Goal: Contribute content: Add original content to the website for others to see

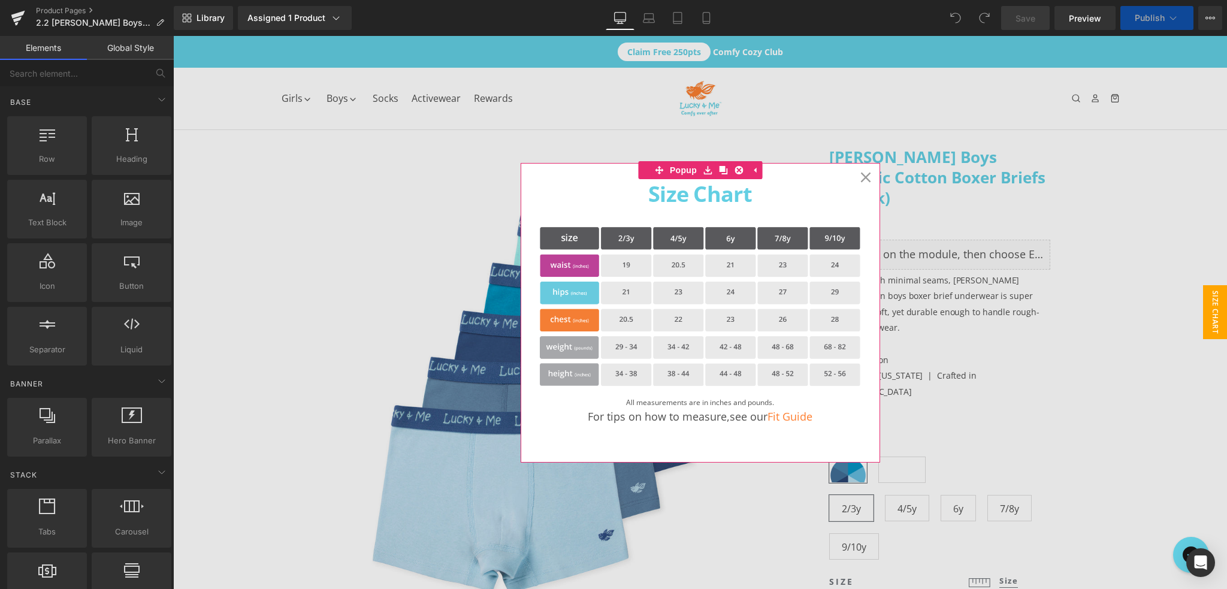
click at [865, 175] on icon at bounding box center [866, 177] width 10 height 10
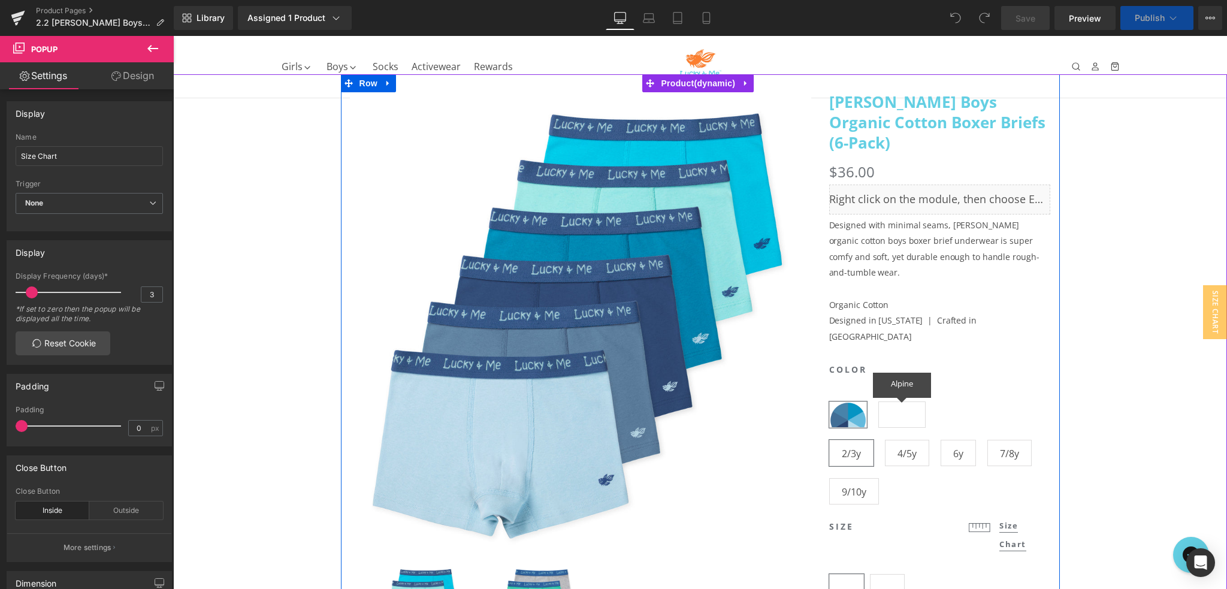
scroll to position [60, 0]
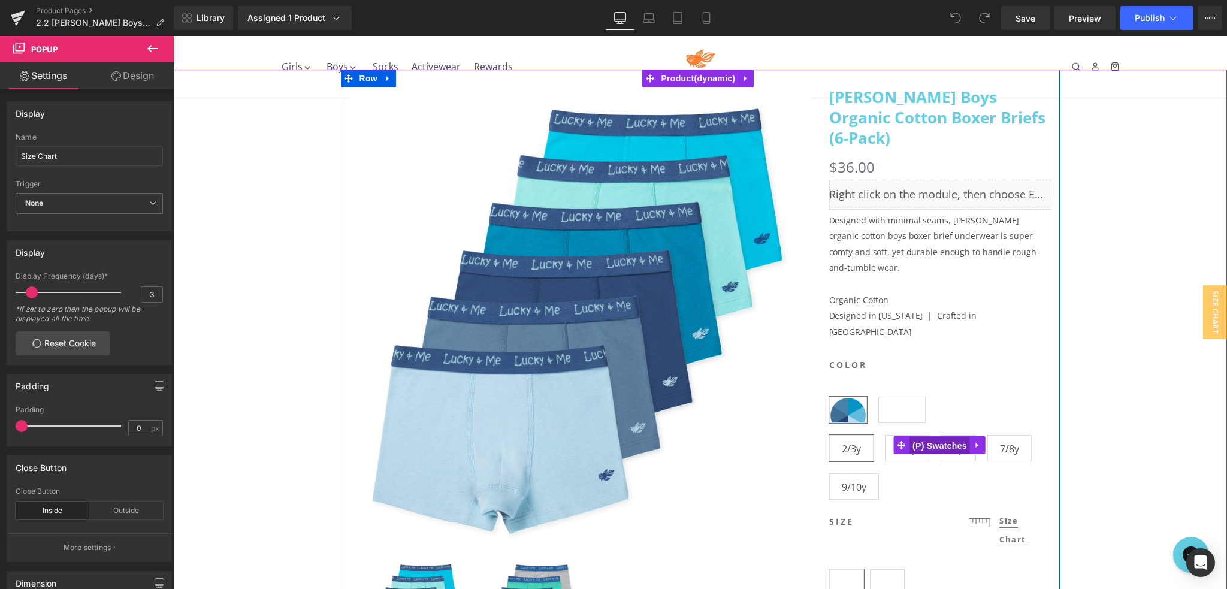
click at [937, 437] on span "(P) Swatches" at bounding box center [940, 446] width 61 height 18
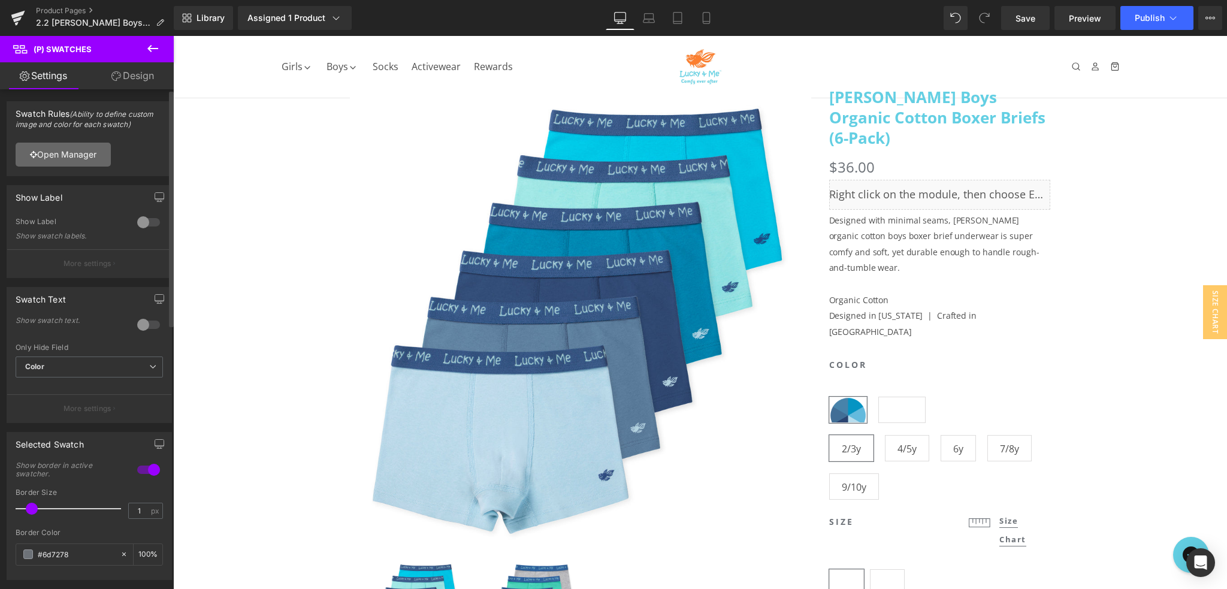
click at [67, 153] on link "Open Manager" at bounding box center [63, 155] width 95 height 24
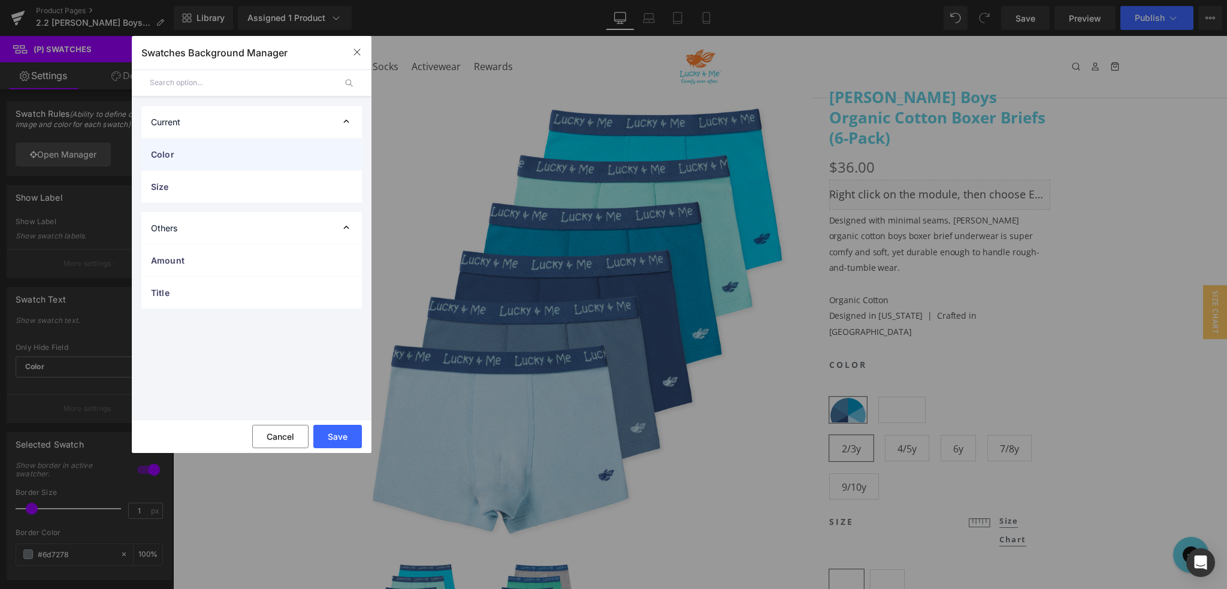
click at [213, 154] on span "Color" at bounding box center [239, 154] width 177 height 13
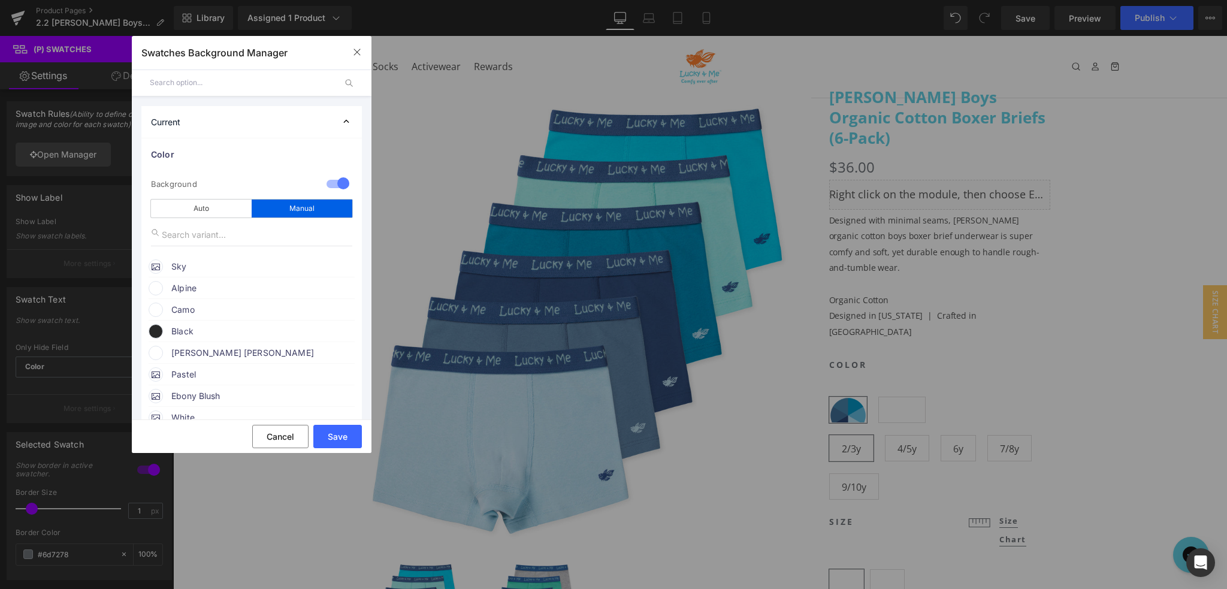
click at [162, 285] on div "Alpine" at bounding box center [252, 286] width 206 height 18
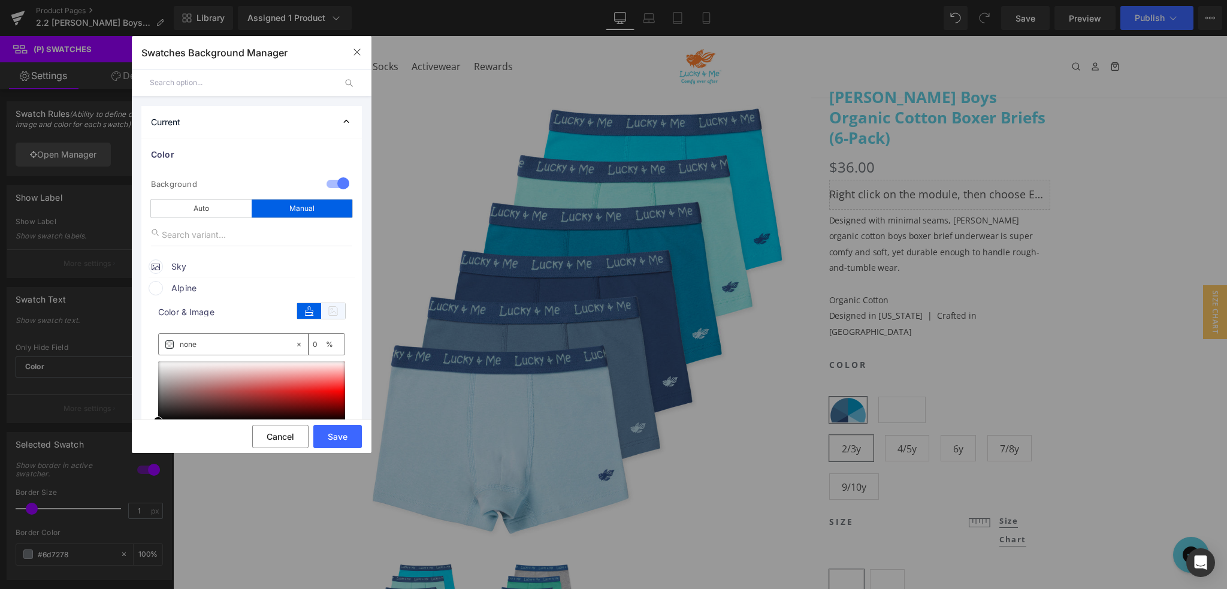
click at [324, 315] on icon at bounding box center [333, 311] width 24 height 16
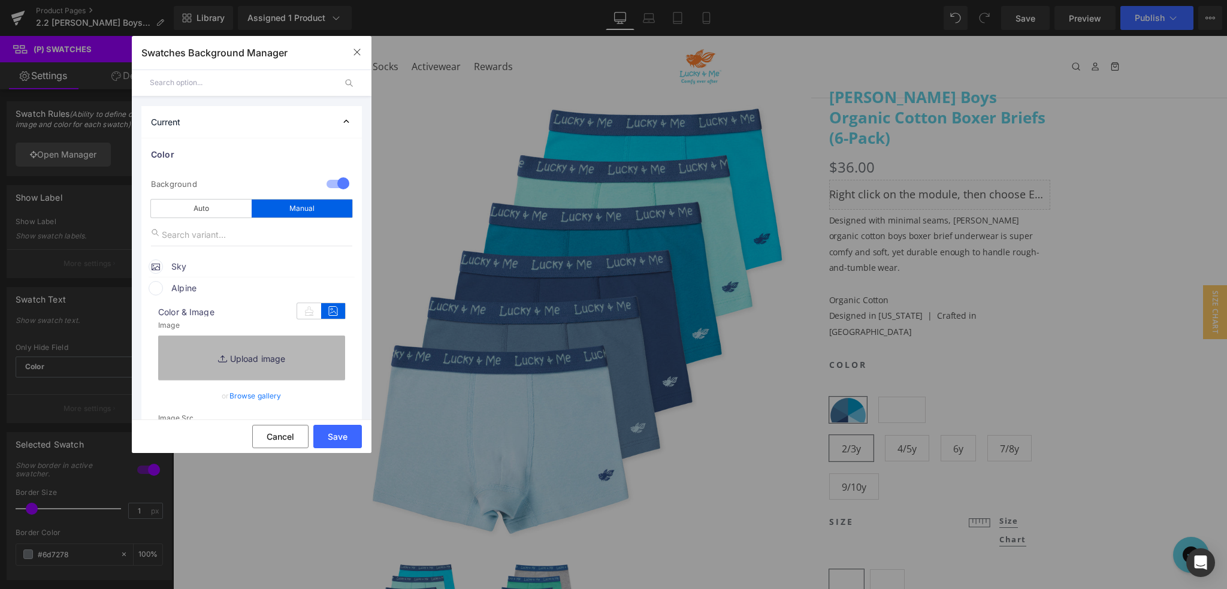
click at [269, 354] on link "Replace Image" at bounding box center [251, 358] width 187 height 44
type input "C:\fakepath\color-alpine.png"
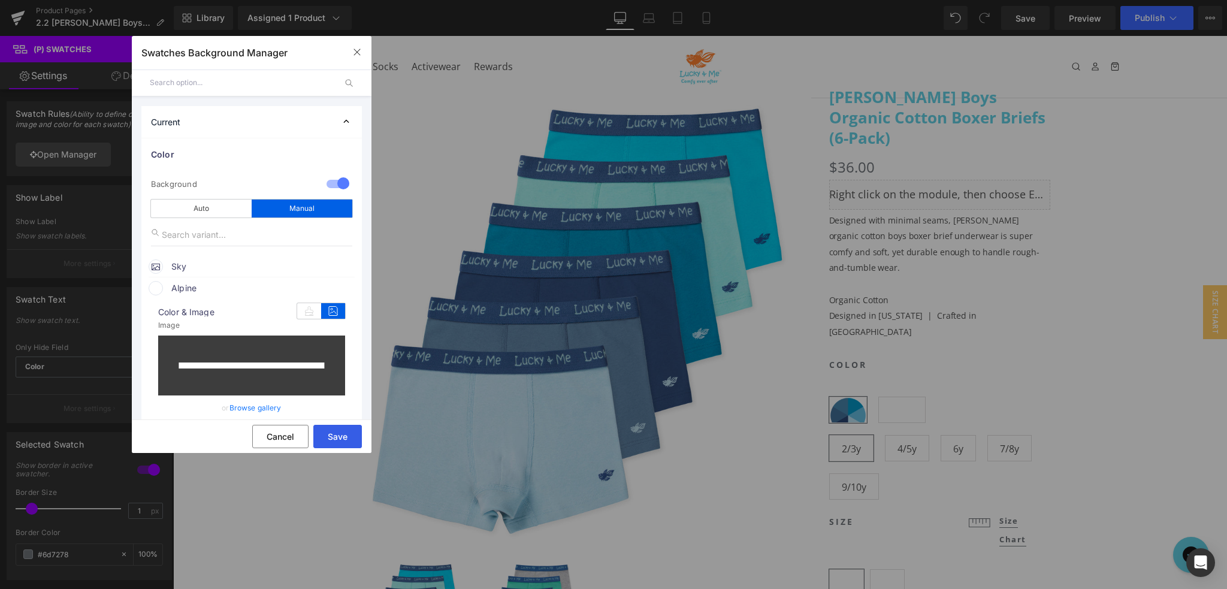
click at [338, 436] on button "Save" at bounding box center [337, 436] width 49 height 23
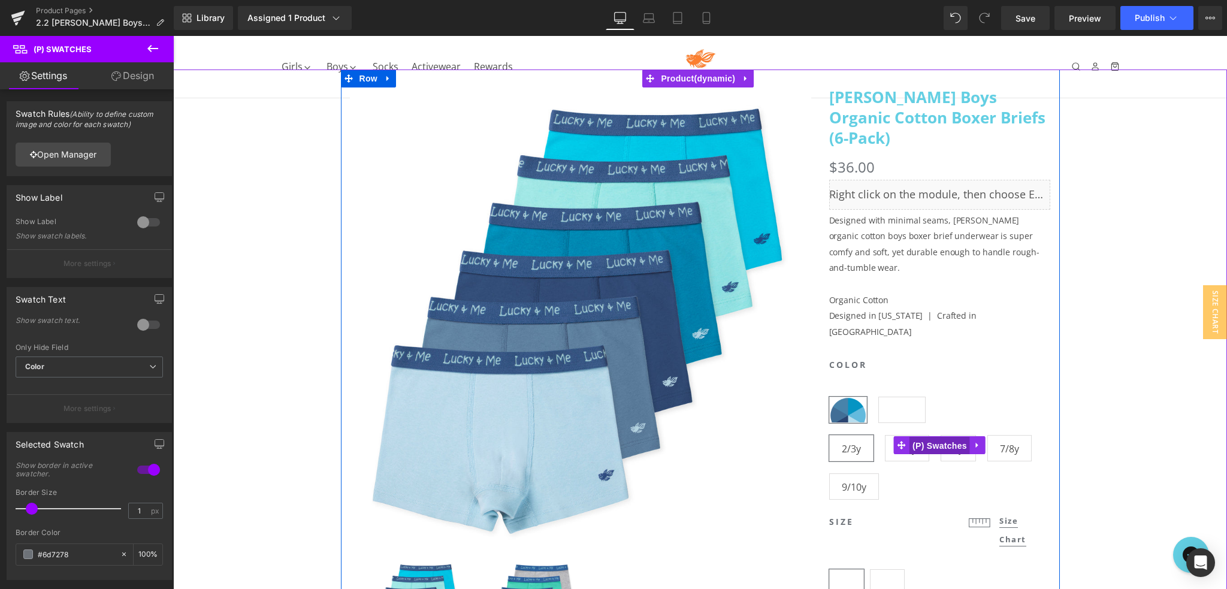
click at [938, 437] on span "(P) Swatches" at bounding box center [940, 446] width 61 height 18
click at [937, 436] on span "(P) Swatches" at bounding box center [940, 445] width 61 height 18
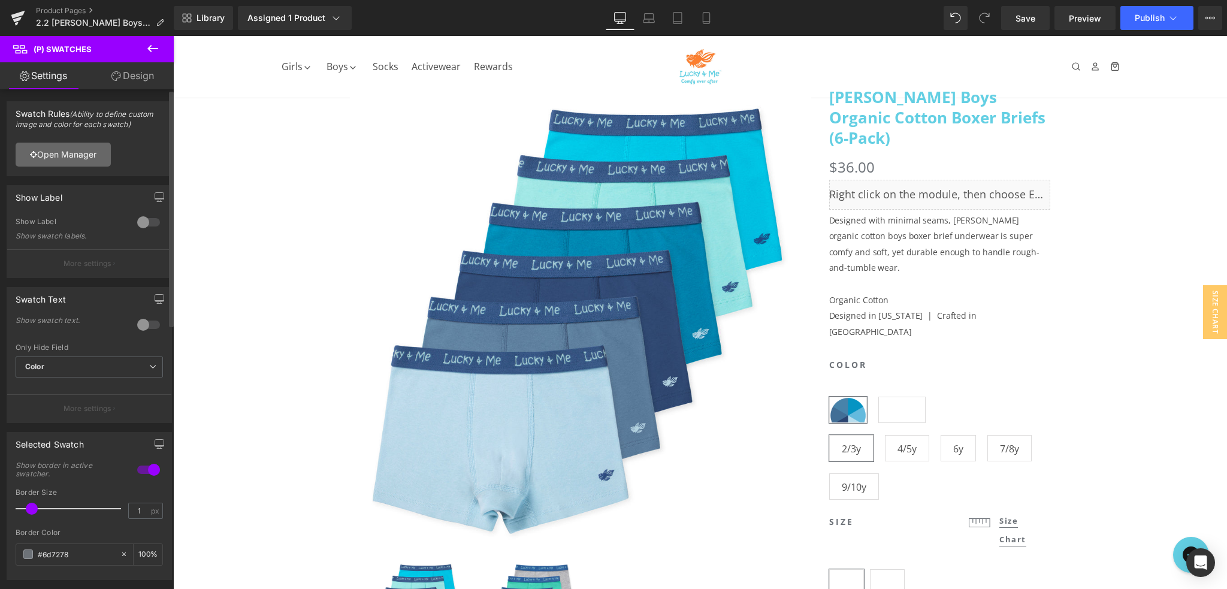
click at [87, 155] on link "Open Manager" at bounding box center [63, 155] width 95 height 24
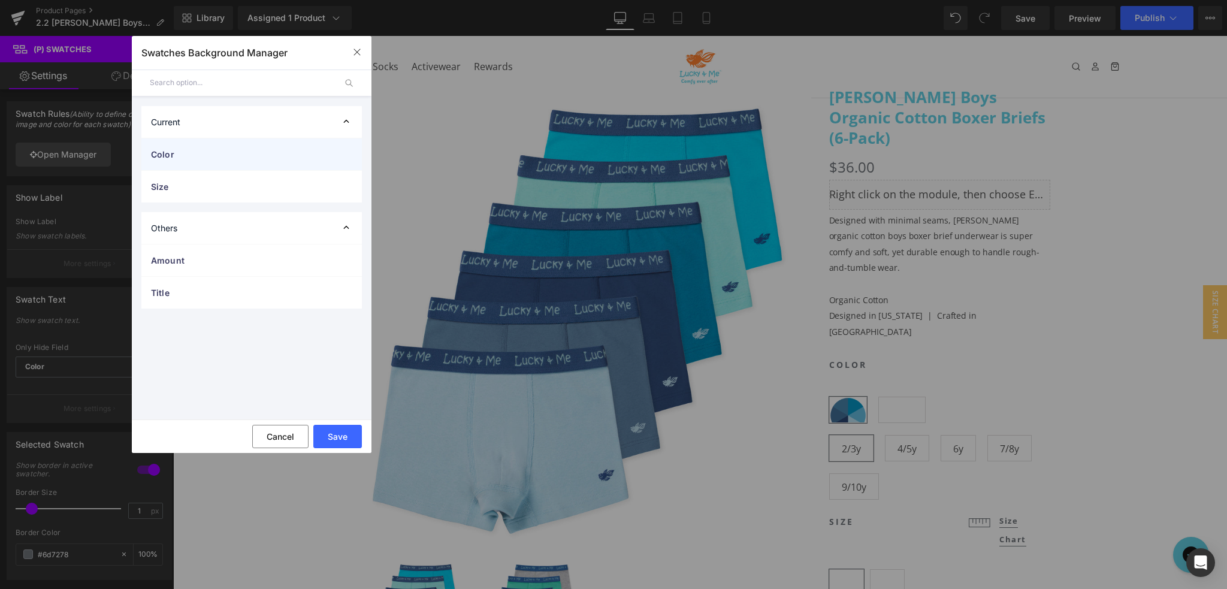
click at [203, 152] on span "Color" at bounding box center [239, 154] width 177 height 13
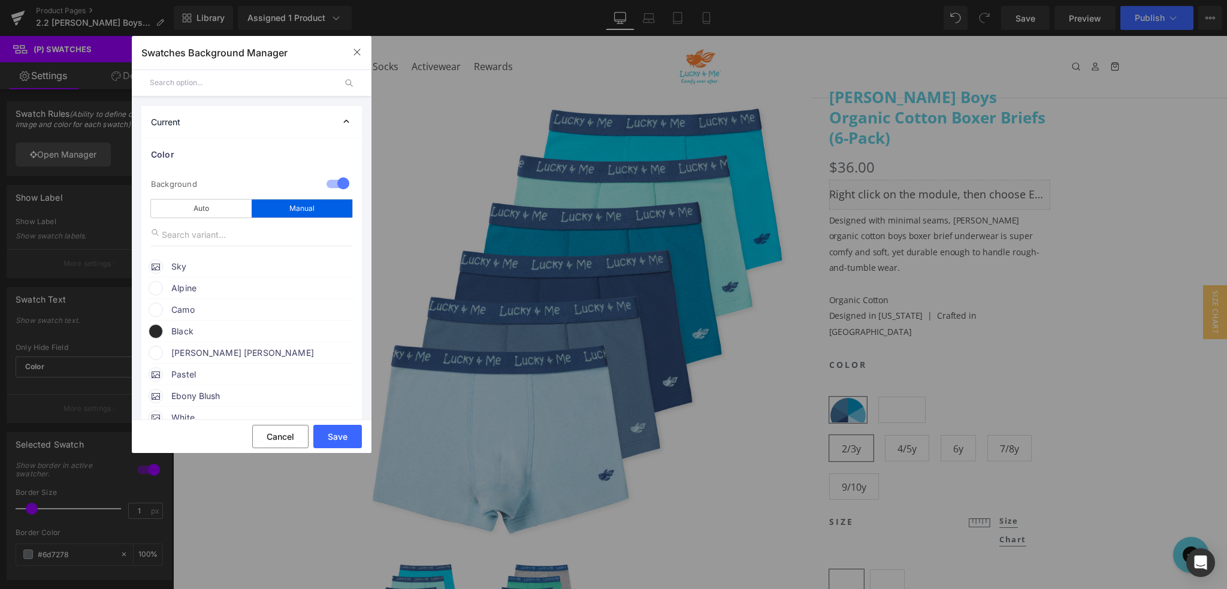
click at [159, 289] on span at bounding box center [156, 288] width 14 height 14
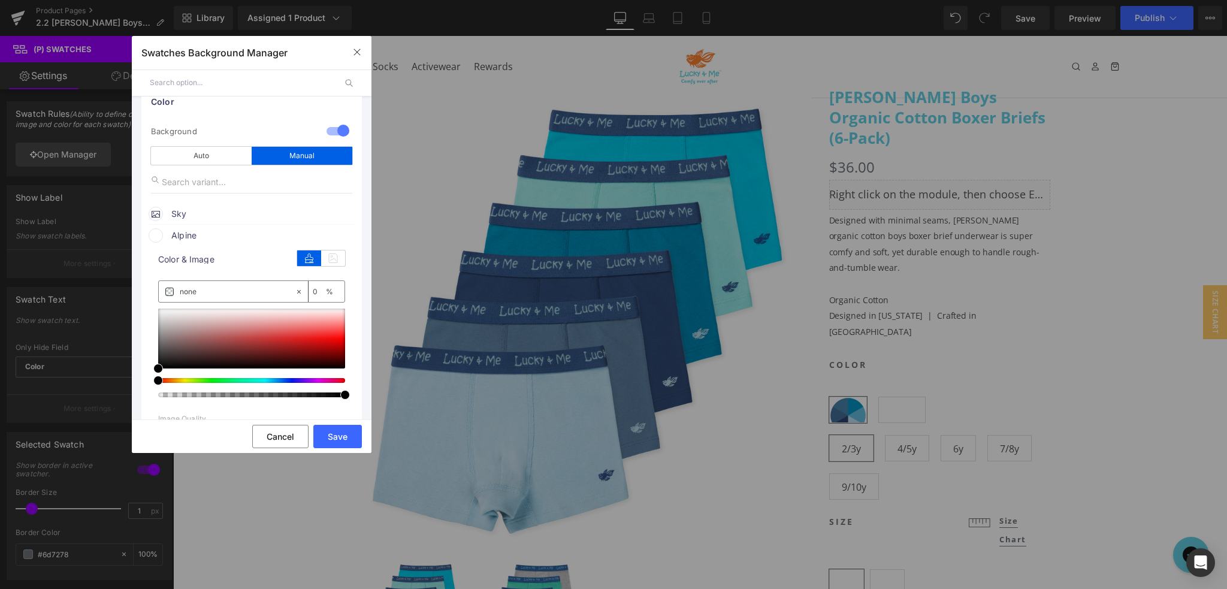
scroll to position [60, 0]
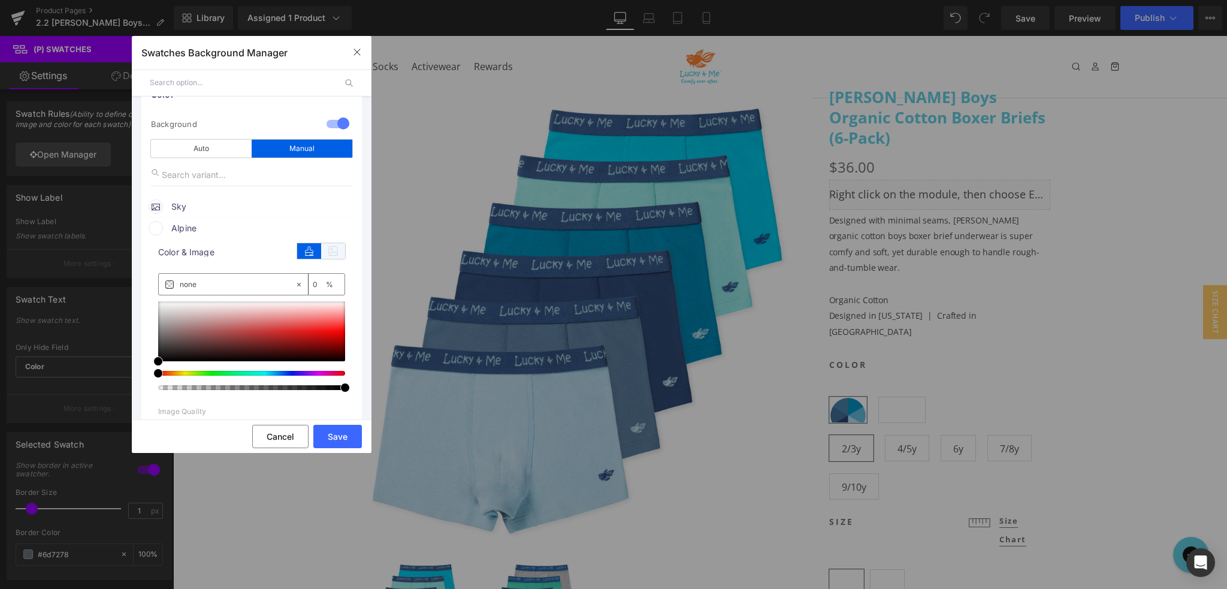
click at [335, 251] on icon at bounding box center [333, 251] width 24 height 16
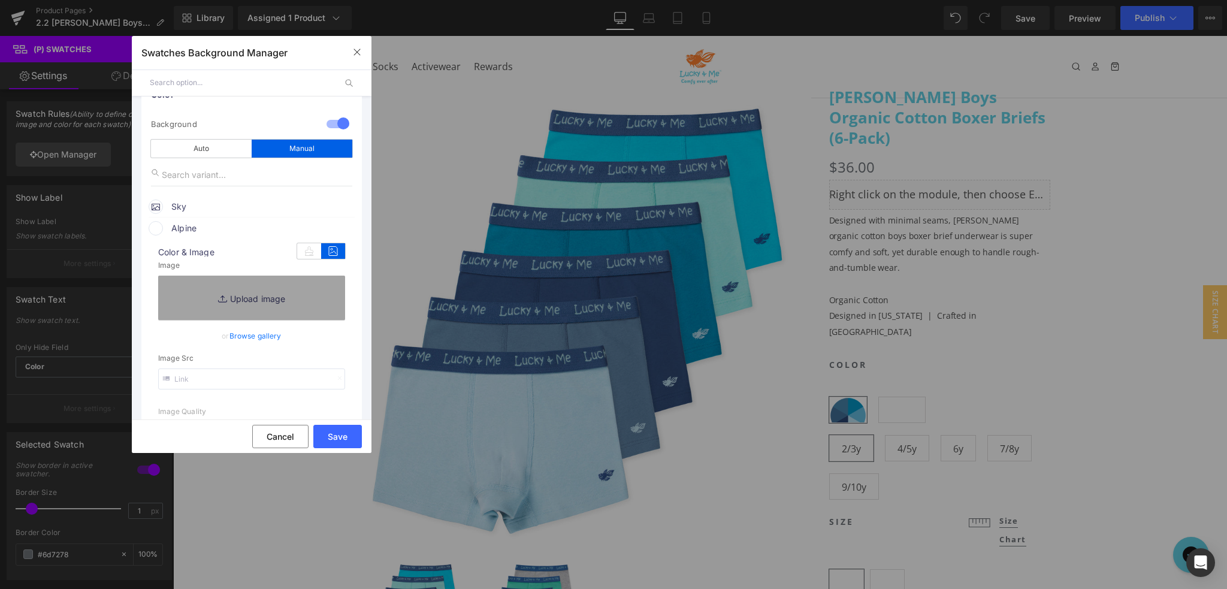
click at [254, 335] on link "Browse gallery" at bounding box center [256, 335] width 52 height 21
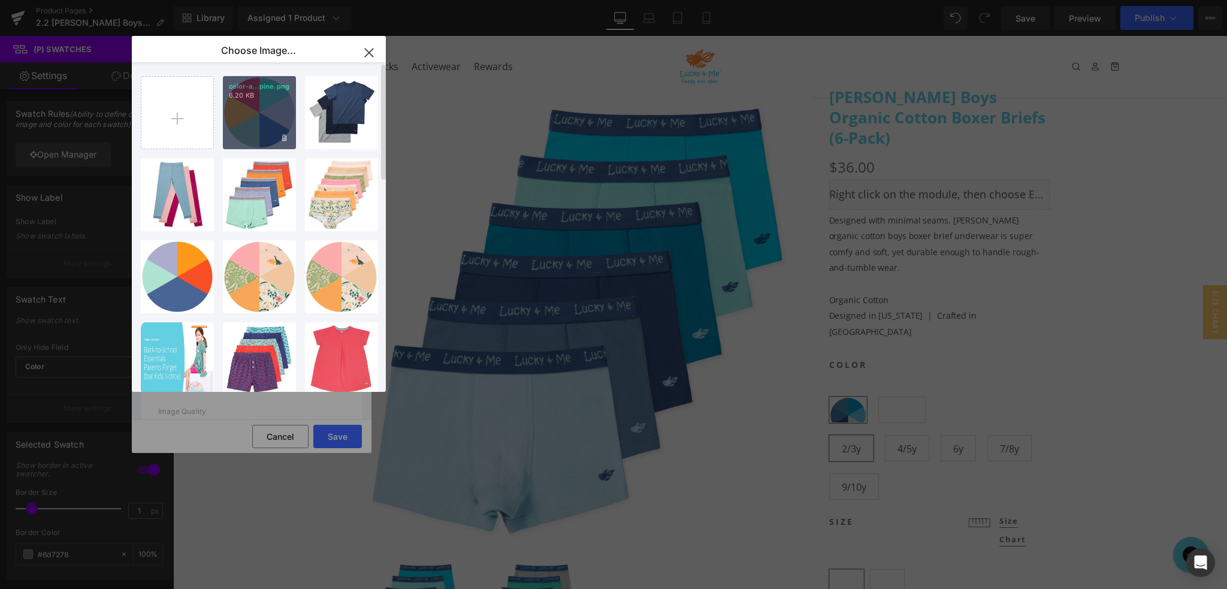
click at [264, 107] on div "color-a...pine.png 6.20 KB" at bounding box center [259, 112] width 73 height 73
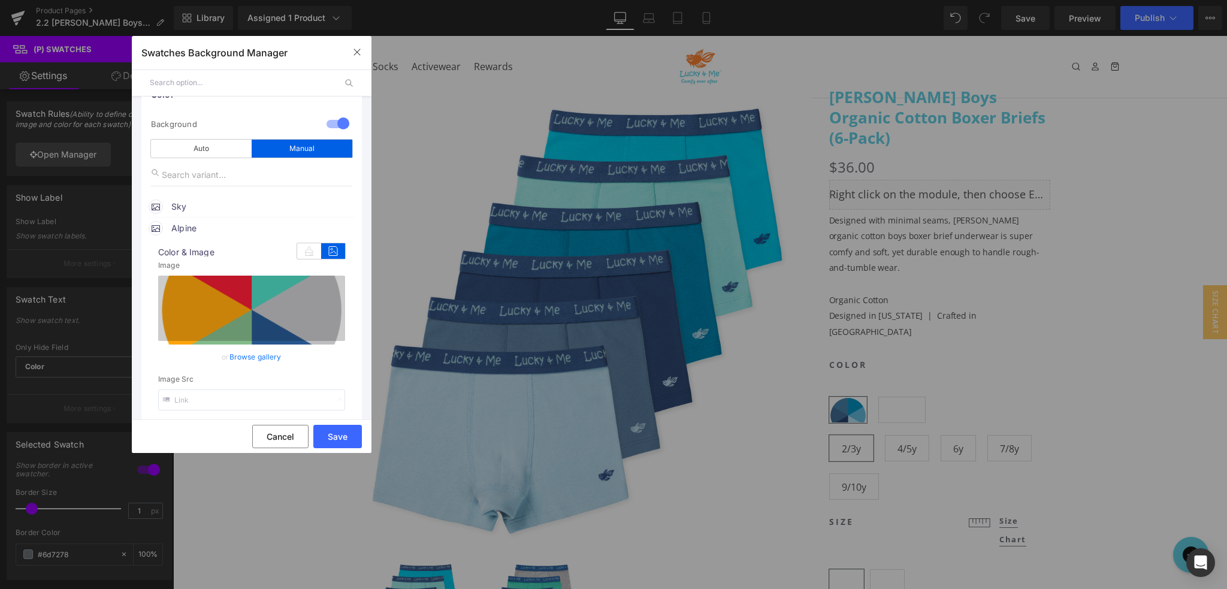
click at [290, 395] on input "text" at bounding box center [251, 400] width 187 height 21
type input "[URL][DOMAIN_NAME]"
click at [340, 433] on button "Save" at bounding box center [337, 436] width 49 height 23
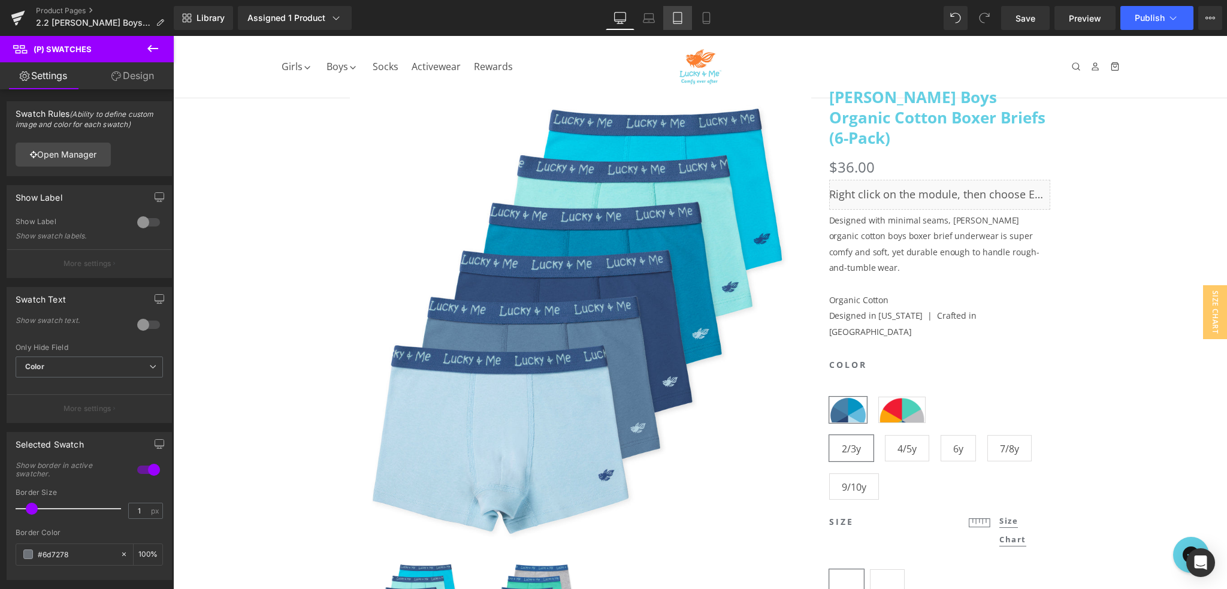
click at [674, 21] on link "Tablet" at bounding box center [677, 18] width 29 height 24
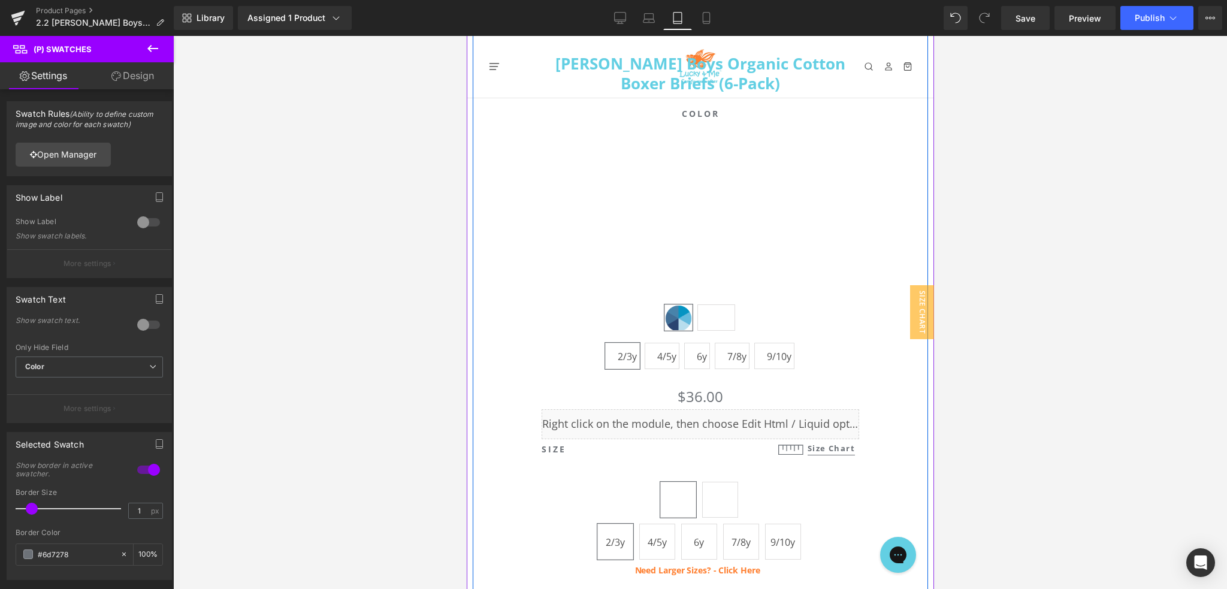
scroll to position [539, 0]
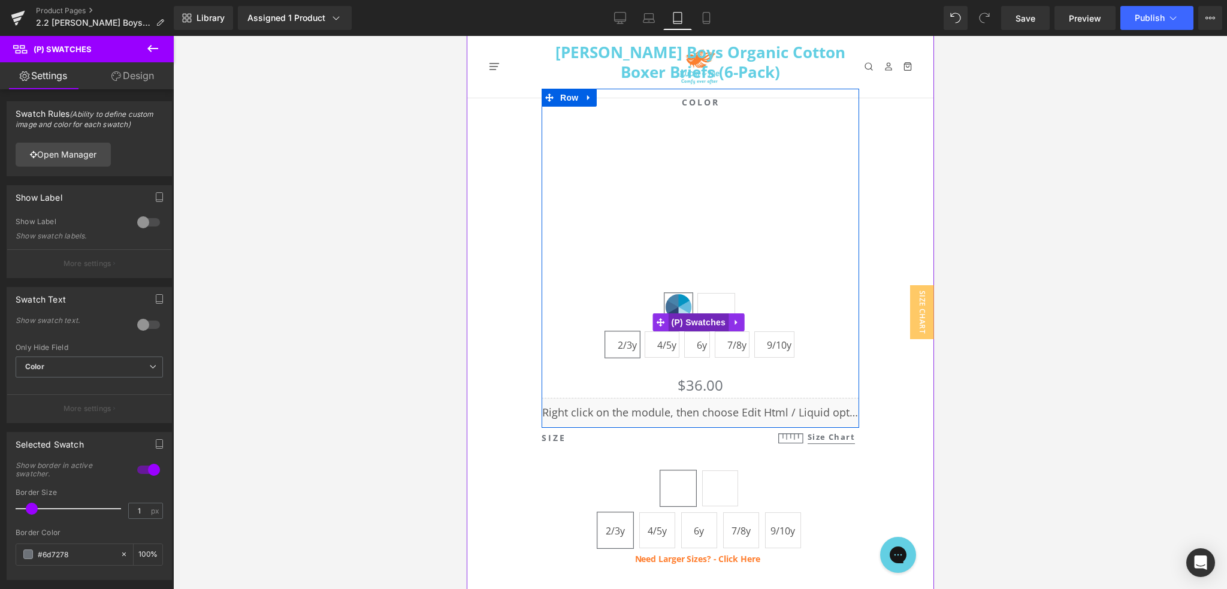
click at [701, 320] on span "(P) Swatches" at bounding box center [698, 322] width 61 height 18
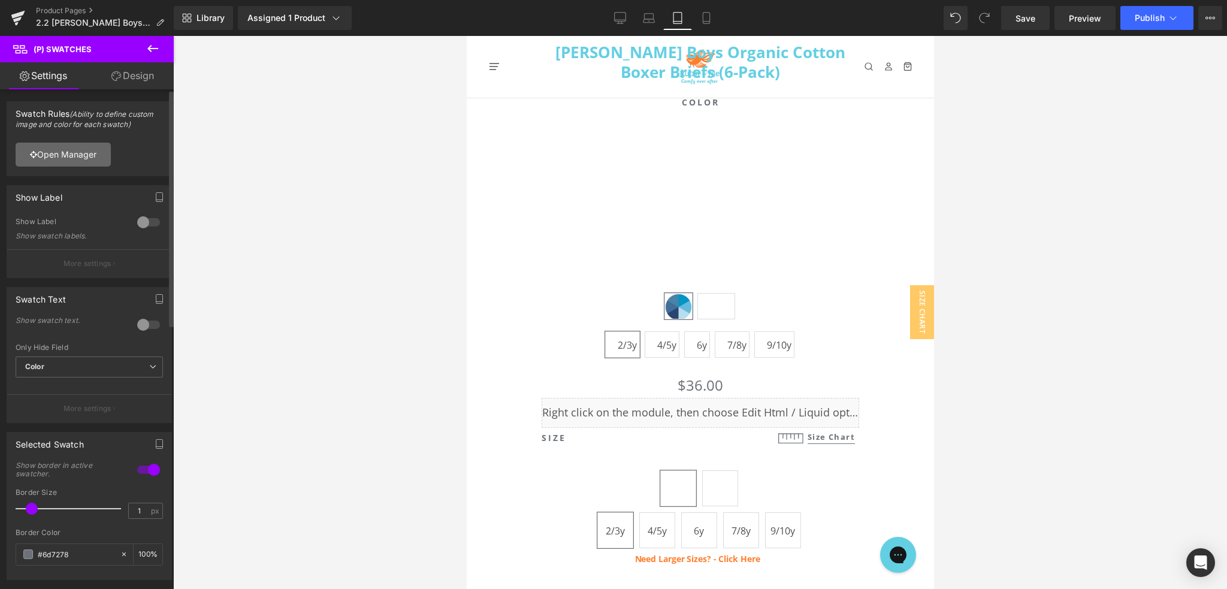
click at [86, 152] on link "Open Manager" at bounding box center [63, 155] width 95 height 24
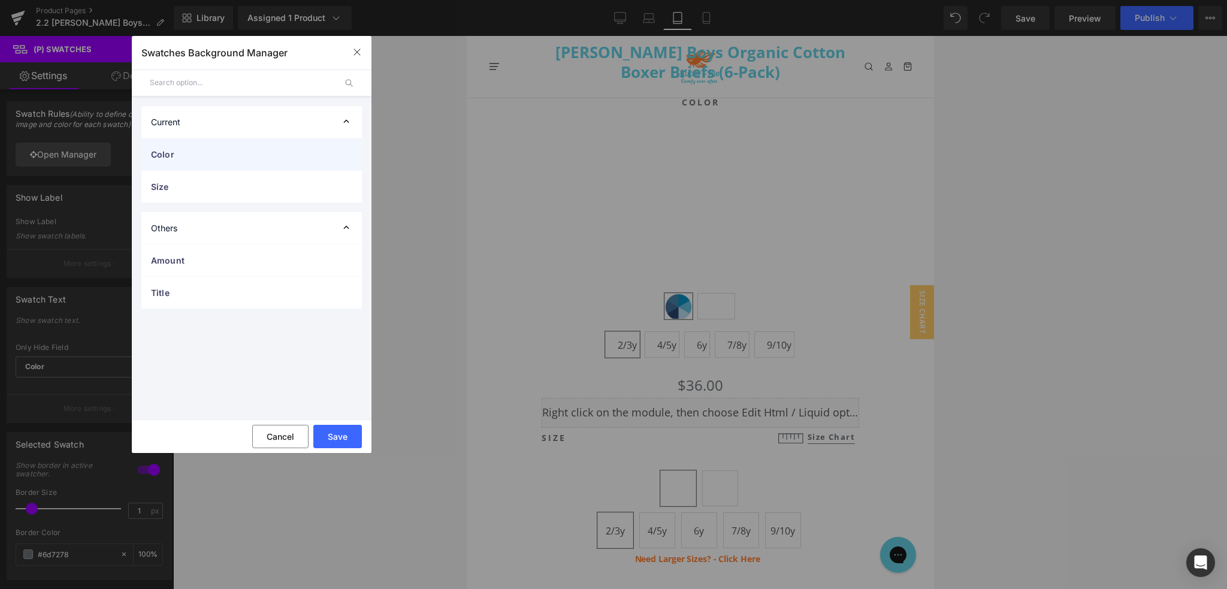
click at [207, 148] on span "Color" at bounding box center [239, 154] width 177 height 13
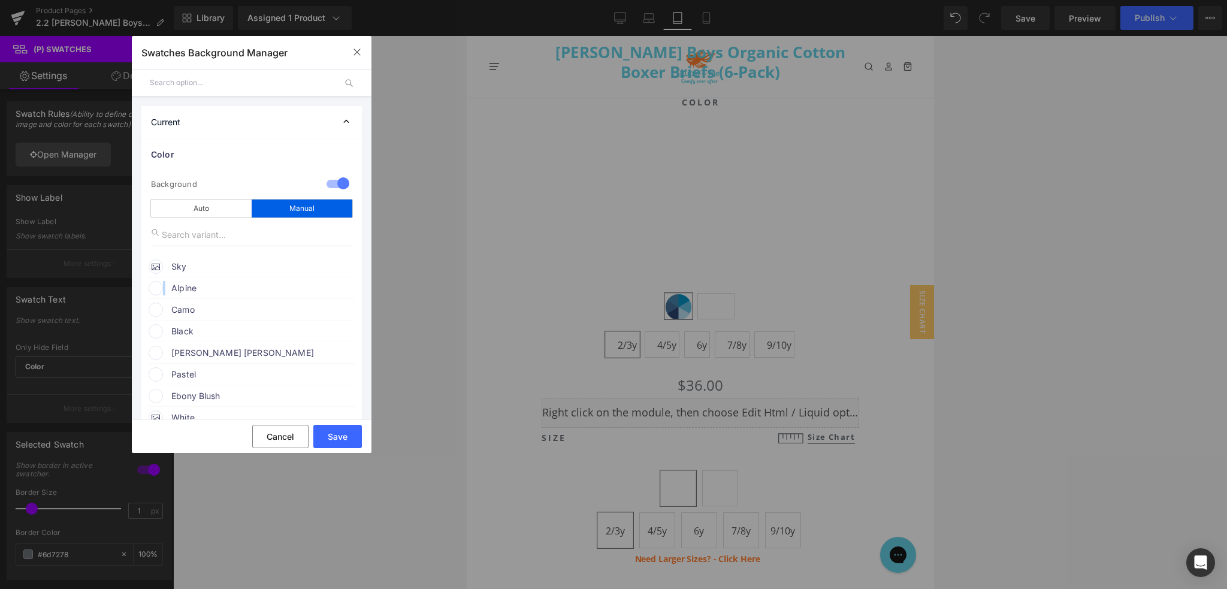
click at [165, 287] on div "Alpine" at bounding box center [252, 286] width 206 height 18
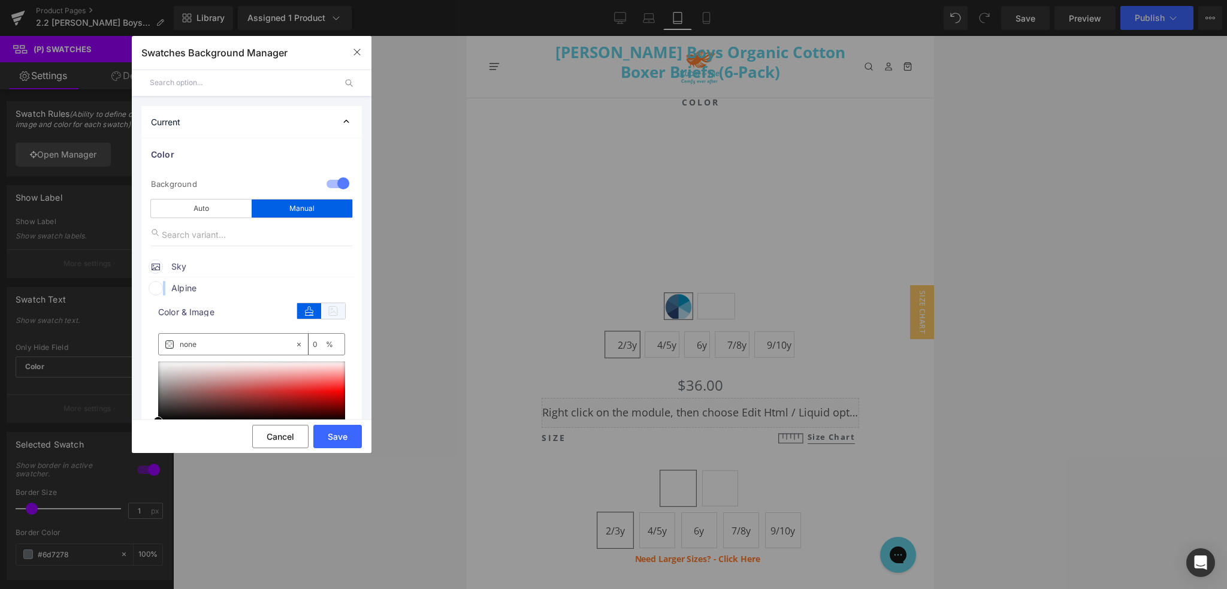
click at [328, 313] on icon at bounding box center [333, 311] width 24 height 16
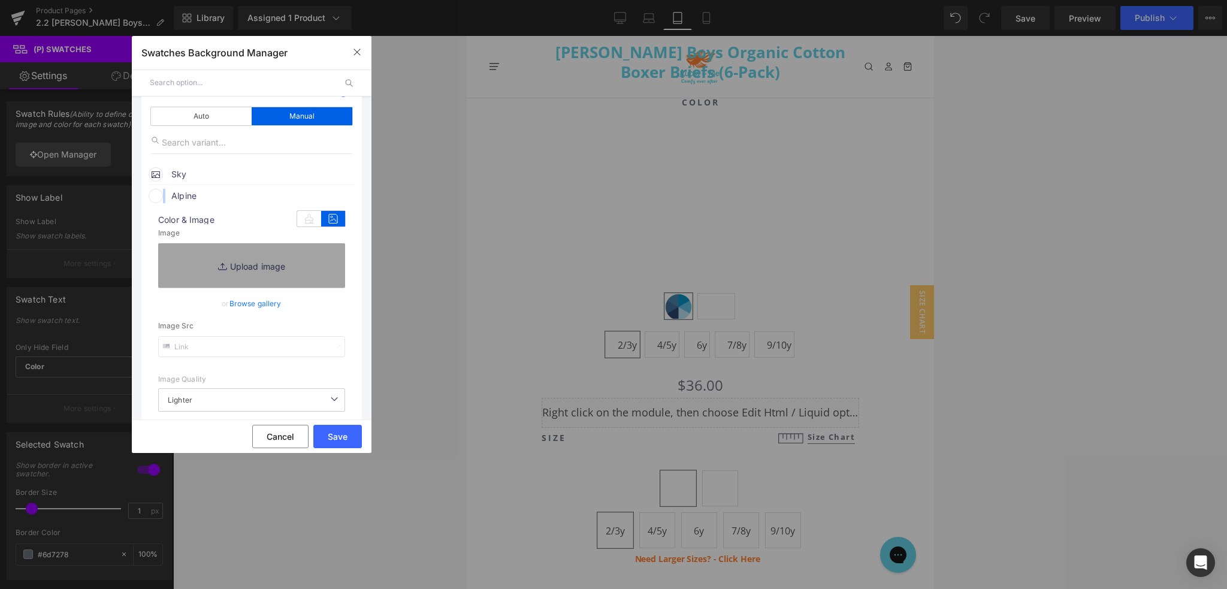
scroll to position [120, 0]
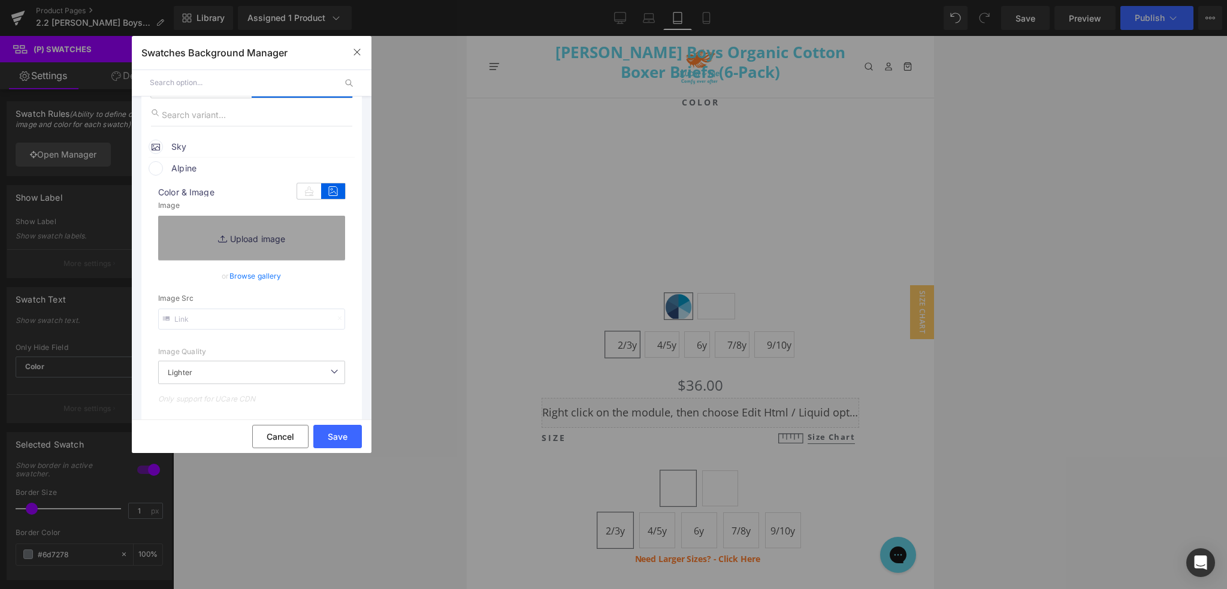
click at [228, 316] on input "text" at bounding box center [251, 319] width 187 height 21
paste input "[URL][DOMAIN_NAME]"
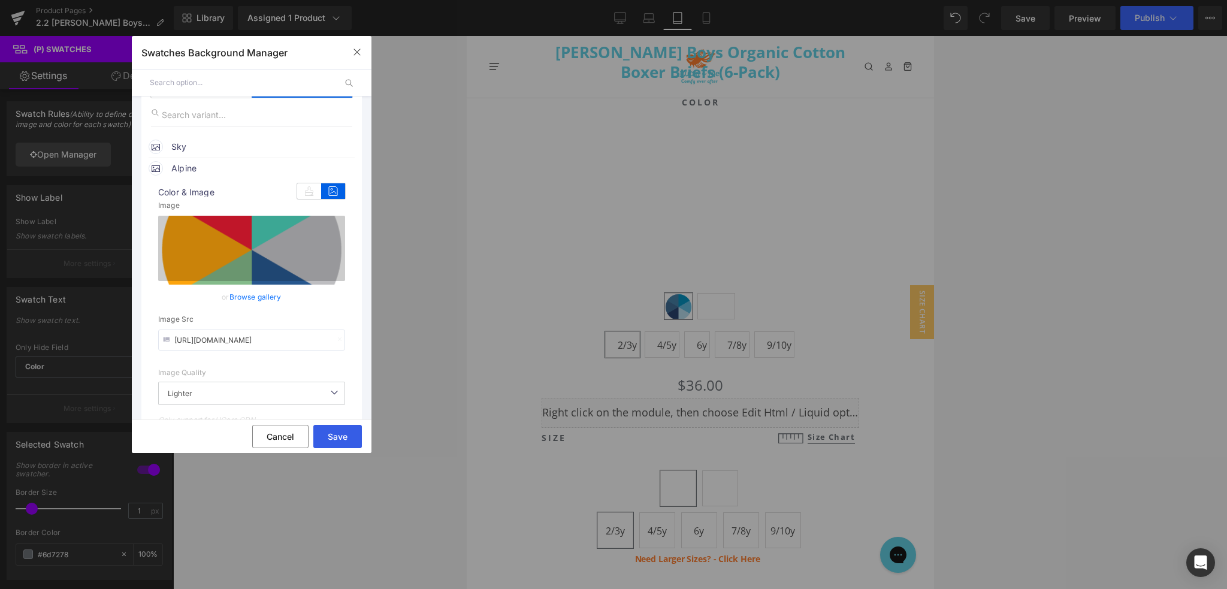
type input "[URL][DOMAIN_NAME]"
click at [341, 435] on button "Save" at bounding box center [337, 436] width 49 height 23
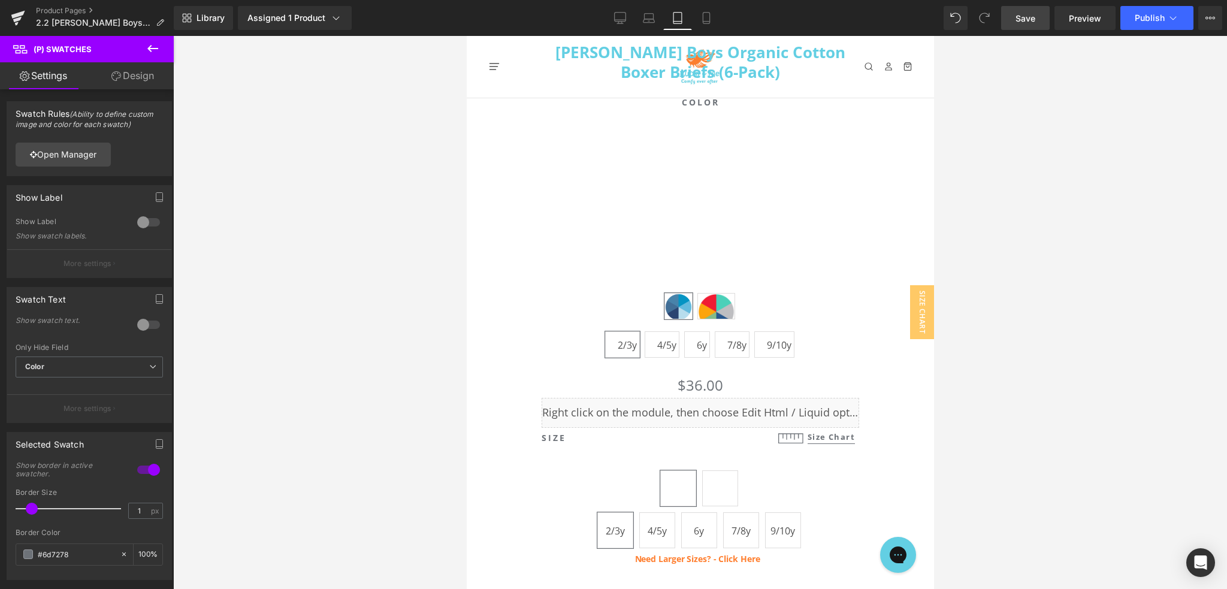
click at [1016, 19] on link "Save" at bounding box center [1025, 18] width 49 height 24
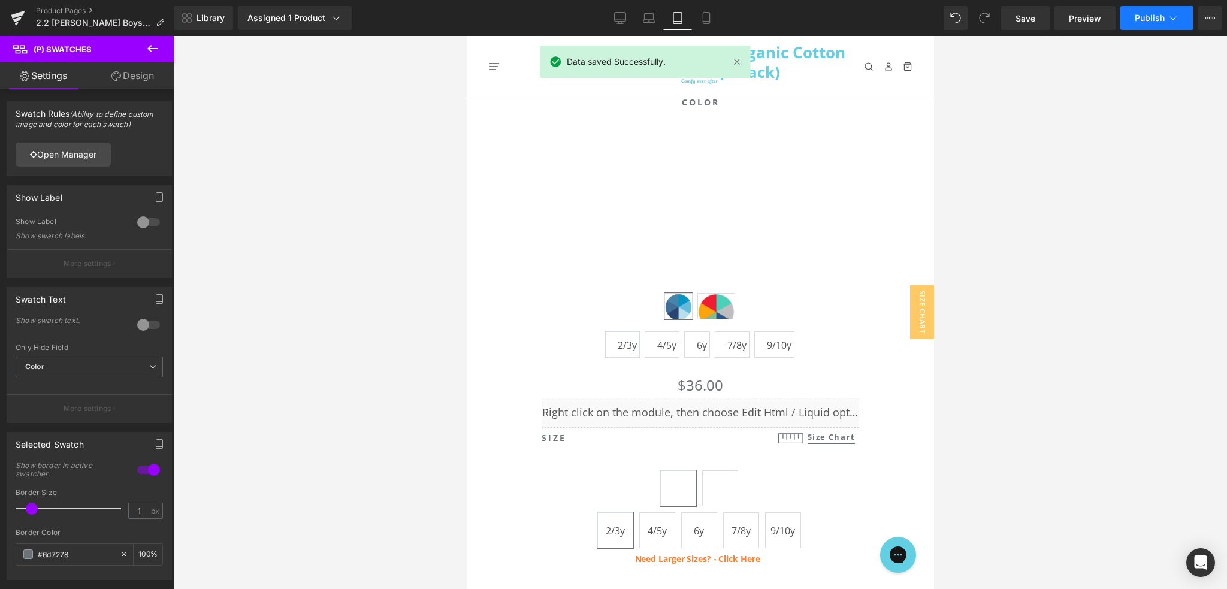
click at [1146, 20] on span "Publish" at bounding box center [1150, 18] width 30 height 10
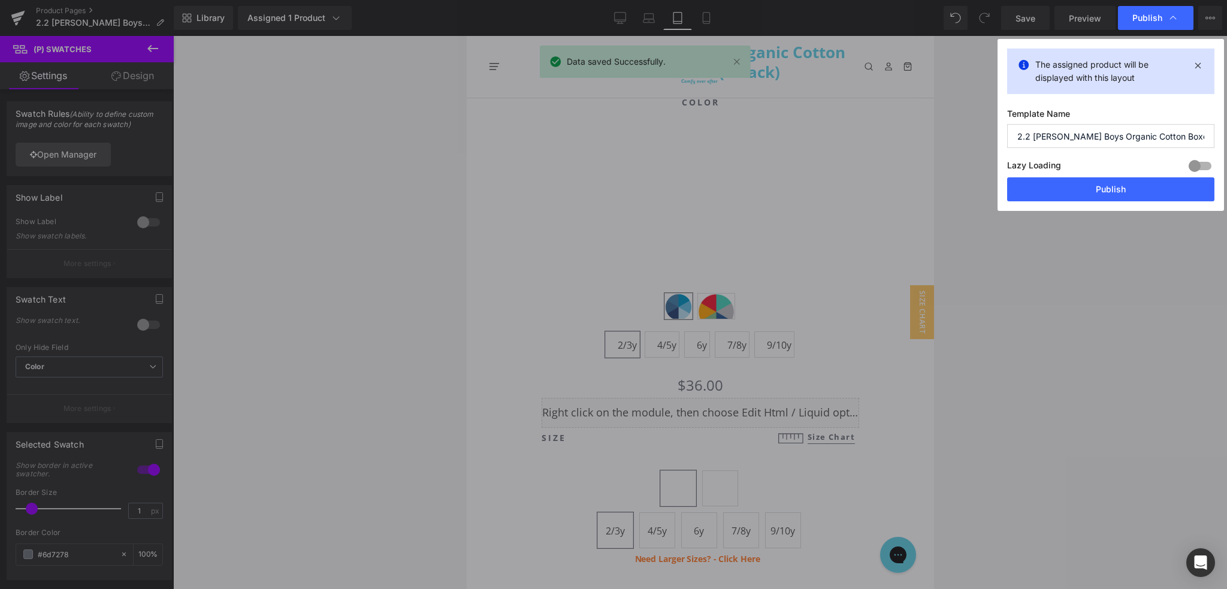
click at [1093, 184] on button "Publish" at bounding box center [1110, 189] width 207 height 24
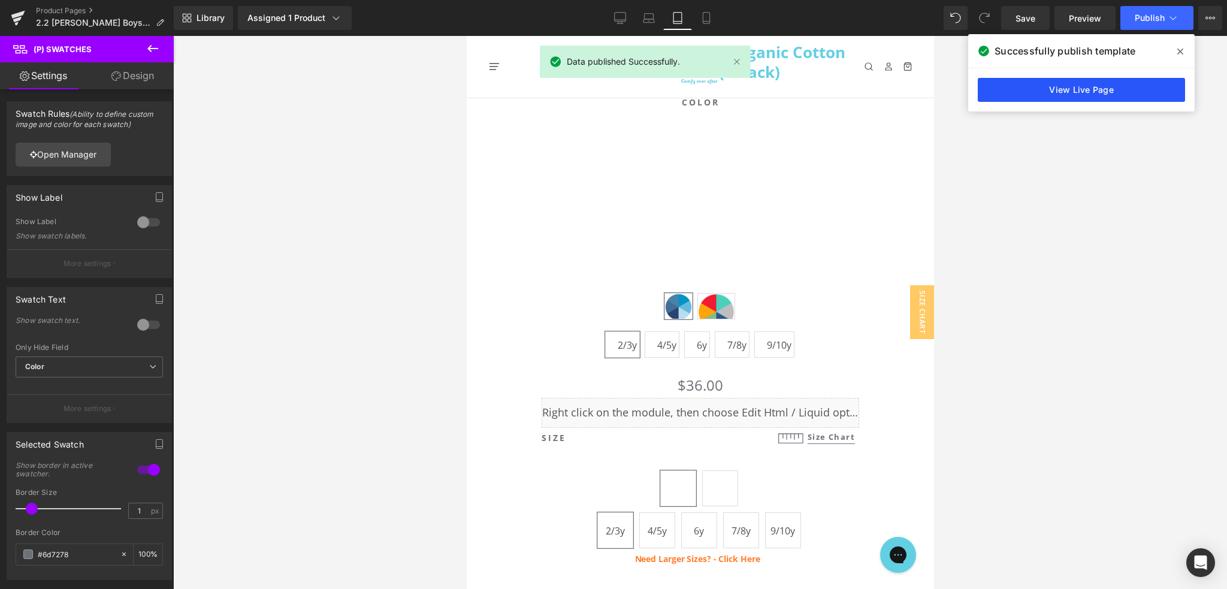
click at [1060, 86] on link "View Live Page" at bounding box center [1081, 90] width 207 height 24
